Goal: Task Accomplishment & Management: Use online tool/utility

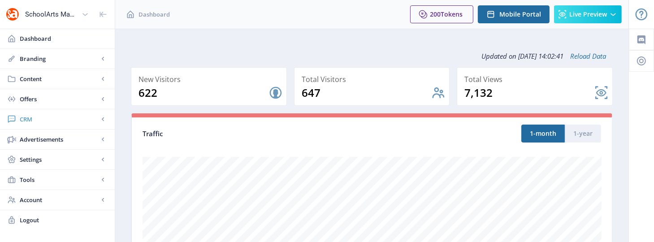
click at [39, 118] on span "CRM" at bounding box center [59, 119] width 79 height 9
click at [43, 138] on span "Readers" at bounding box center [67, 139] width 77 height 9
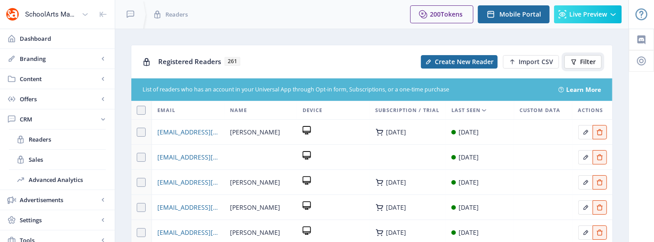
click at [596, 61] on button "Filter" at bounding box center [583, 61] width 37 height 13
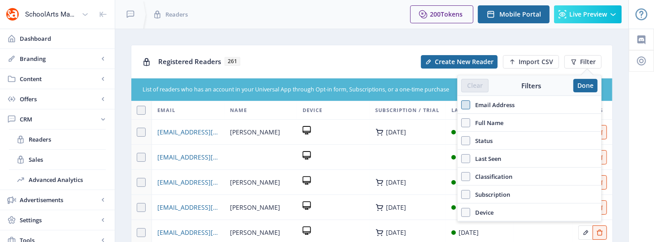
click at [466, 105] on span at bounding box center [466, 104] width 9 height 9
click at [462, 105] on input "Email Address" at bounding box center [462, 105] width 0 height 0
checkbox input "true"
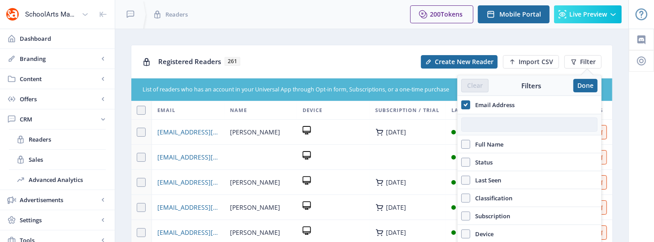
click at [474, 127] on input "text" at bounding box center [530, 125] width 136 height 14
paste input "[EMAIL_ADDRESS][DOMAIN_NAME]"
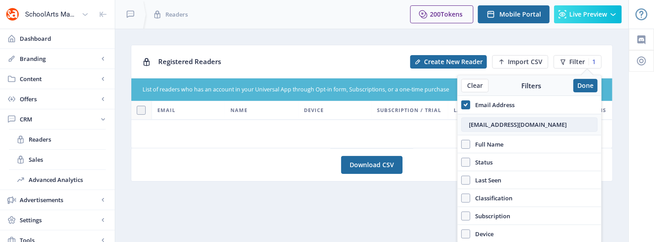
type input "[EMAIL_ADDRESS][DOMAIN_NAME]"
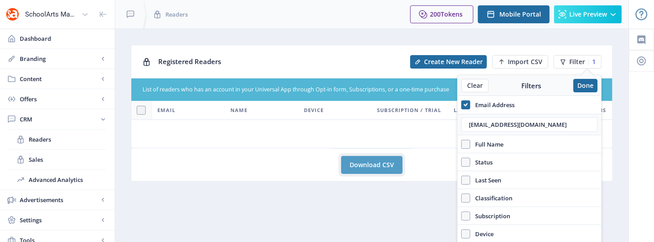
click at [388, 163] on link "Download CSV" at bounding box center [371, 165] width 61 height 18
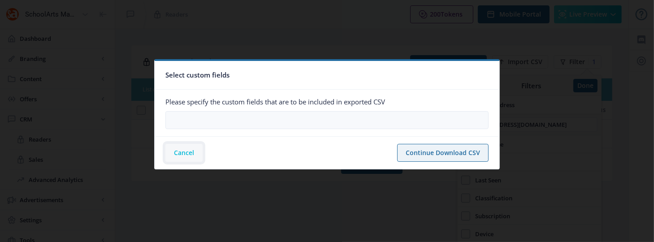
click at [183, 149] on button "Cancel" at bounding box center [183, 153] width 37 height 18
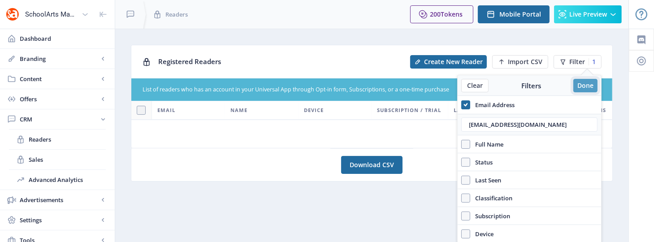
click at [592, 82] on button "Done" at bounding box center [586, 85] width 24 height 13
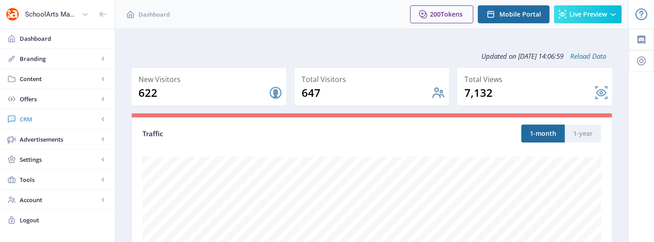
click at [39, 122] on span "CRM" at bounding box center [59, 119] width 79 height 9
click at [40, 142] on span "Readers" at bounding box center [67, 139] width 77 height 9
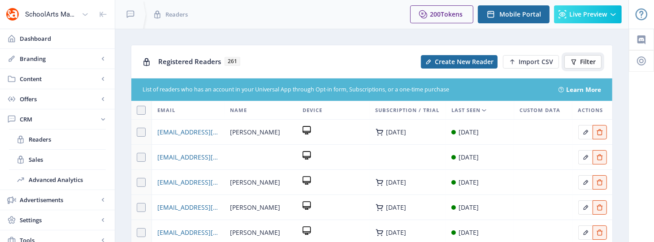
click at [590, 58] on span "Filter" at bounding box center [588, 61] width 16 height 7
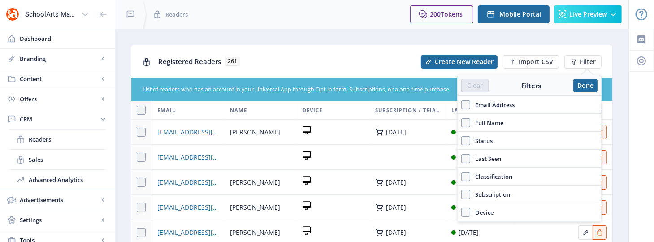
click at [501, 105] on span "Email Address" at bounding box center [492, 105] width 44 height 11
click at [462, 105] on input "Email Address" at bounding box center [462, 105] width 0 height 0
checkbox input "true"
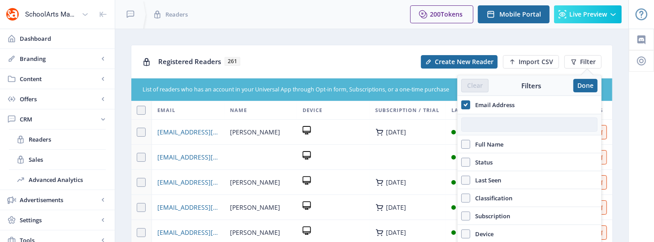
click at [492, 124] on input "text" at bounding box center [530, 125] width 136 height 14
paste input "CDAVIS@ALASU.EDU"
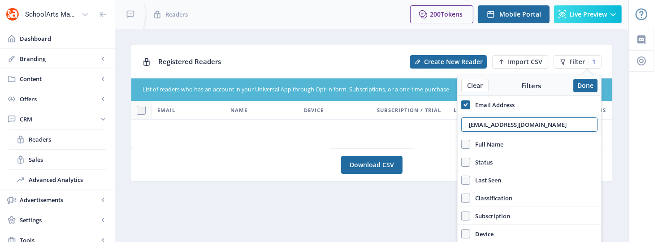
type input "CDAVIS@ALASU.EDU"
click at [575, 60] on span "Filter" at bounding box center [578, 61] width 16 height 7
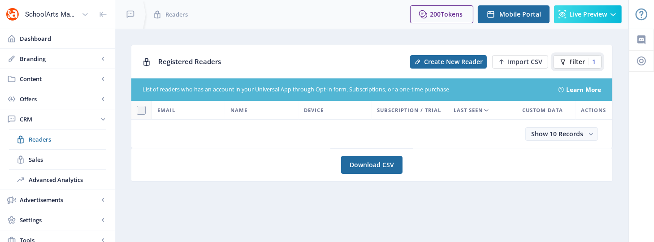
click at [575, 60] on span "Filter" at bounding box center [578, 61] width 16 height 7
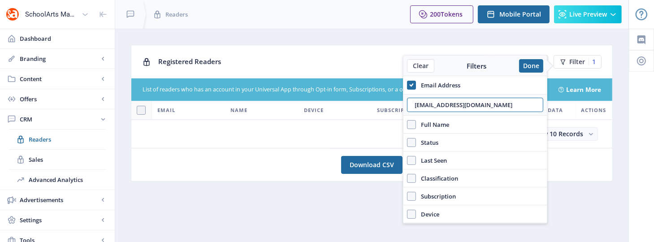
drag, startPoint x: 476, startPoint y: 105, endPoint x: 392, endPoint y: 105, distance: 83.4
click at [392, 105] on nb-layout "SchoolArts Magazine Dashboard Branding App Appearance Brand Brief Pages SEO Web…" at bounding box center [327, 145] width 654 height 291
paste input "elipins2@class.lps.org"
type input "elipins2@class.lps.org"
click at [529, 114] on div "elipins2@class.lps.org" at bounding box center [476, 105] width 144 height 22
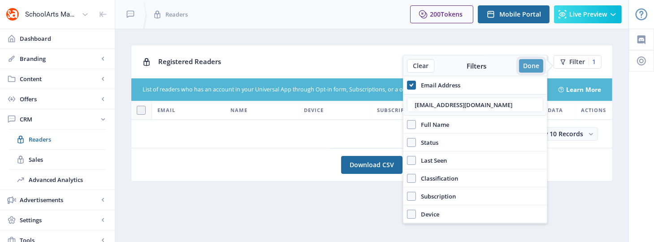
click at [539, 63] on button "Done" at bounding box center [531, 65] width 24 height 13
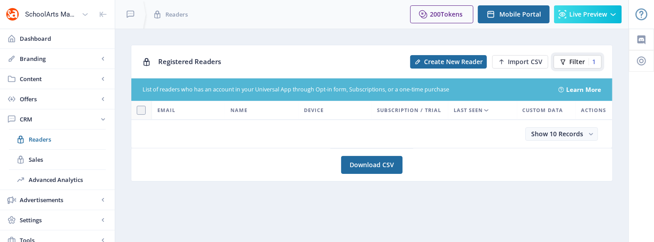
click at [578, 65] on span "Filter" at bounding box center [578, 61] width 16 height 7
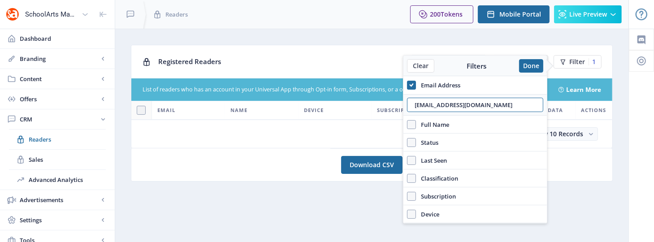
drag, startPoint x: 496, startPoint y: 100, endPoint x: 377, endPoint y: 120, distance: 120.5
click at [377, 120] on nb-layout "SchoolArts Magazine Dashboard Branding App Appearance Brand Brief Pages SEO Web…" at bounding box center [327, 145] width 654 height 291
paste input "bbarnett@"
type input "bbarnett@lps.org"
click at [533, 65] on button "Done" at bounding box center [531, 65] width 24 height 13
